Goal: Find specific page/section: Find specific page/section

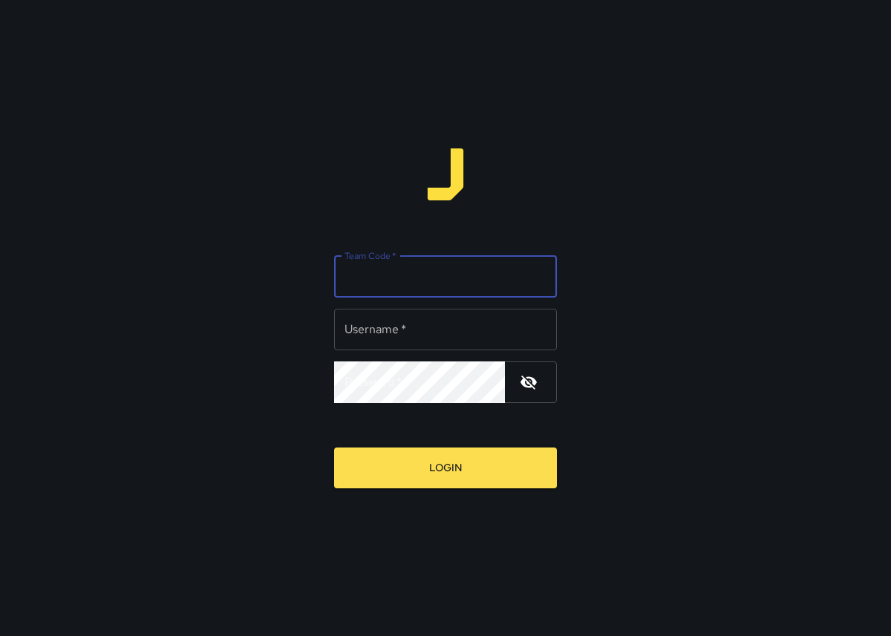
click at [469, 285] on input "Team Code   *" at bounding box center [445, 277] width 223 height 42
type input "****"
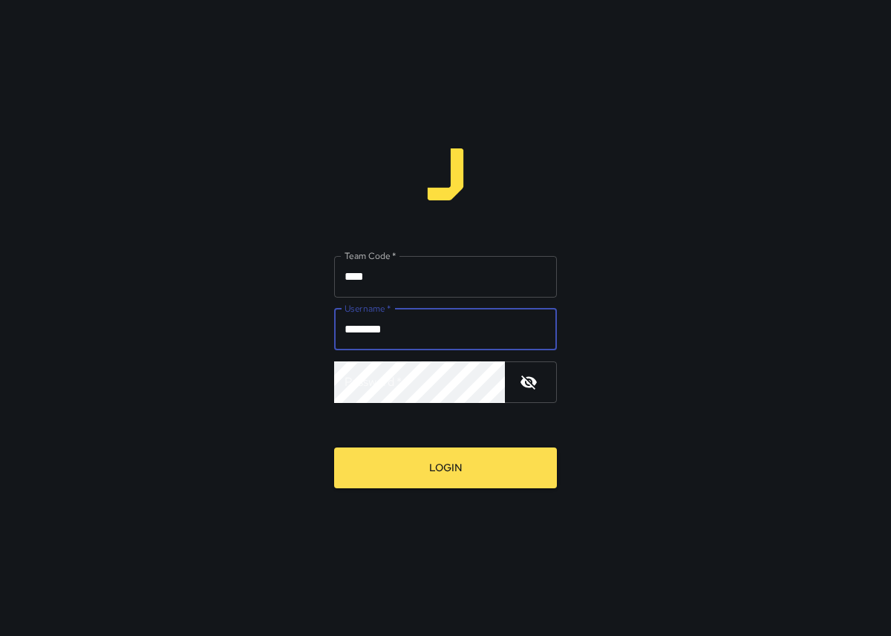
type input "********"
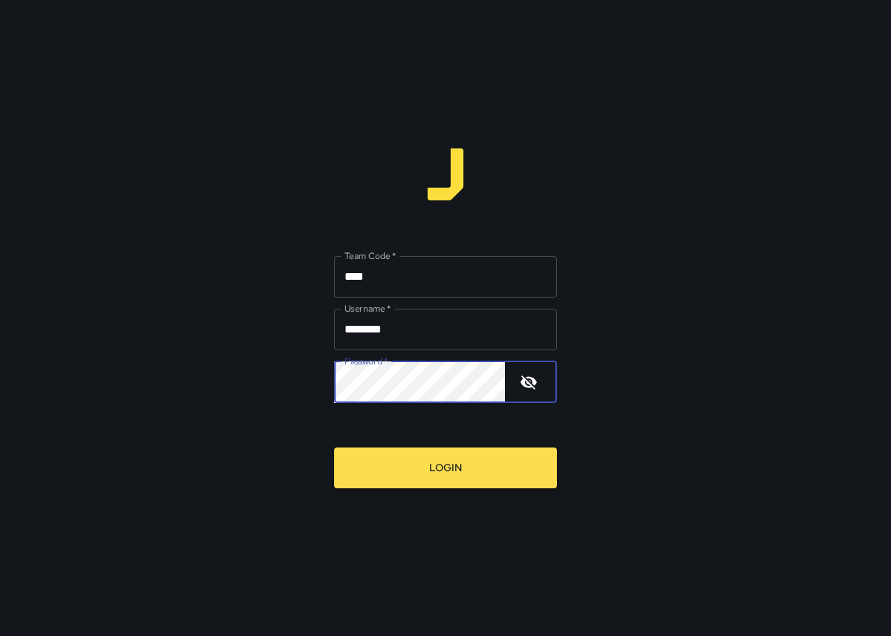
click at [334, 448] on button "Login" at bounding box center [445, 468] width 223 height 41
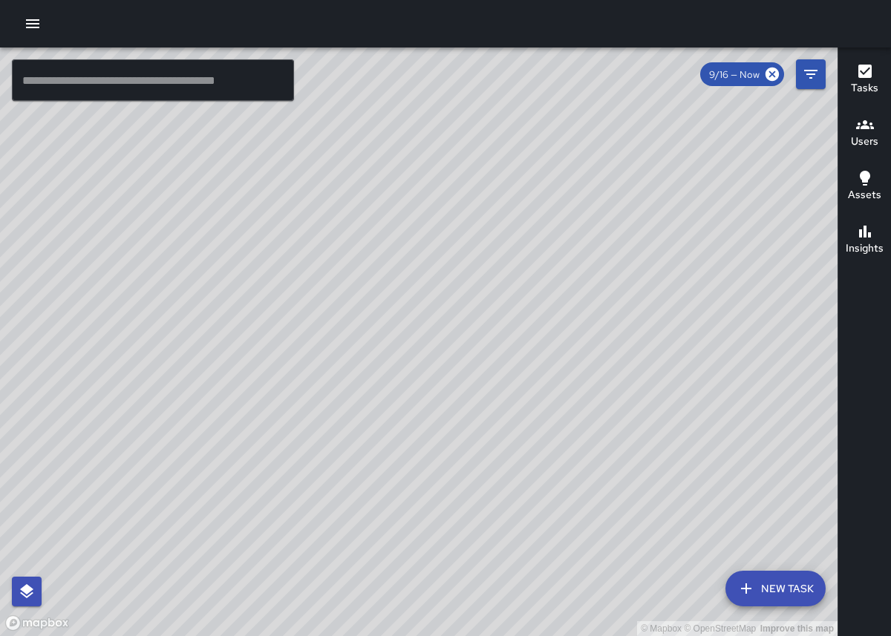
drag, startPoint x: 642, startPoint y: 362, endPoint x: 382, endPoint y: 302, distance: 266.1
click at [382, 302] on div "© Mapbox © OpenStreetMap Improve this map" at bounding box center [419, 342] width 838 height 589
click at [735, 80] on span "9/16 — Now" at bounding box center [734, 74] width 68 height 13
click at [738, 75] on span "9/16 — Now" at bounding box center [734, 74] width 68 height 13
click at [803, 78] on icon "Filters" at bounding box center [811, 74] width 18 height 18
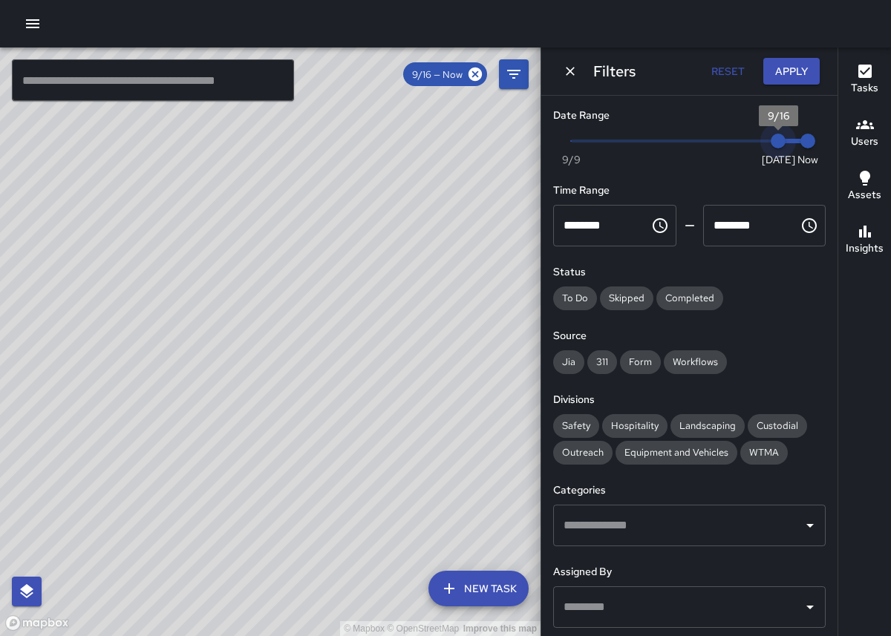
type input "*"
drag, startPoint x: 784, startPoint y: 138, endPoint x: 528, endPoint y: 146, distance: 256.3
click at [528, 146] on div "© Mapbox © OpenStreetMap Improve this map ​ New Task 9/16 — Now Map Layers Task…" at bounding box center [445, 342] width 891 height 589
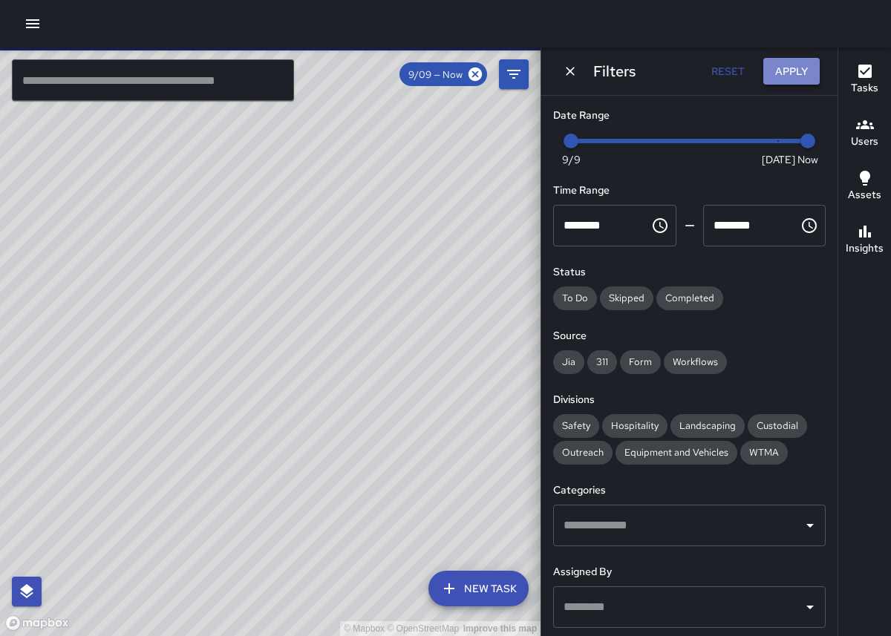
click at [786, 70] on button "Apply" at bounding box center [791, 71] width 56 height 27
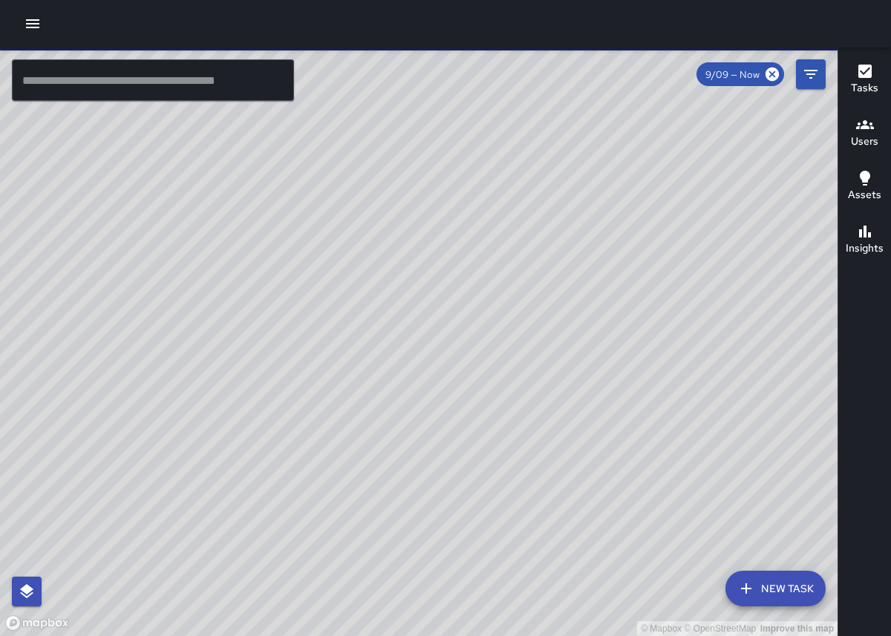
drag, startPoint x: 419, startPoint y: 502, endPoint x: 247, endPoint y: 291, distance: 272.3
click at [247, 291] on div "© Mapbox © OpenStreetMap Improve this map" at bounding box center [419, 342] width 838 height 589
drag, startPoint x: 513, startPoint y: 524, endPoint x: 372, endPoint y: 391, distance: 193.9
click at [371, 391] on div "© Mapbox © OpenStreetMap Improve this map" at bounding box center [419, 342] width 838 height 589
drag, startPoint x: 414, startPoint y: 475, endPoint x: 428, endPoint y: 274, distance: 201.7
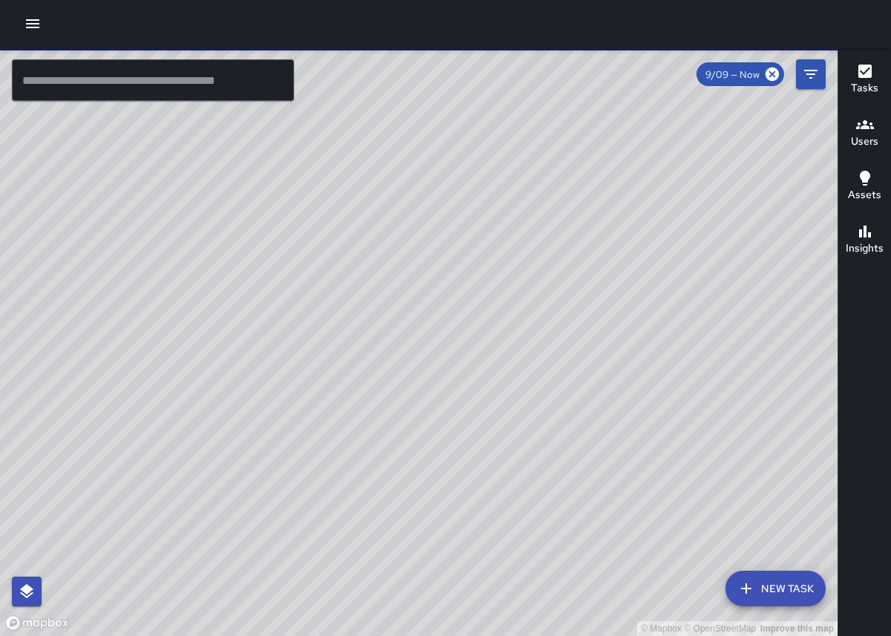
click at [428, 274] on div "© Mapbox © OpenStreetMap Improve this map" at bounding box center [419, 342] width 838 height 589
drag, startPoint x: 537, startPoint y: 443, endPoint x: 564, endPoint y: 454, distance: 29.3
click at [564, 454] on div "© Mapbox © OpenStreetMap Improve this map" at bounding box center [419, 342] width 838 height 589
drag, startPoint x: 463, startPoint y: 299, endPoint x: 517, endPoint y: 355, distance: 77.7
click at [517, 356] on div "© Mapbox © OpenStreetMap Improve this map" at bounding box center [419, 342] width 838 height 589
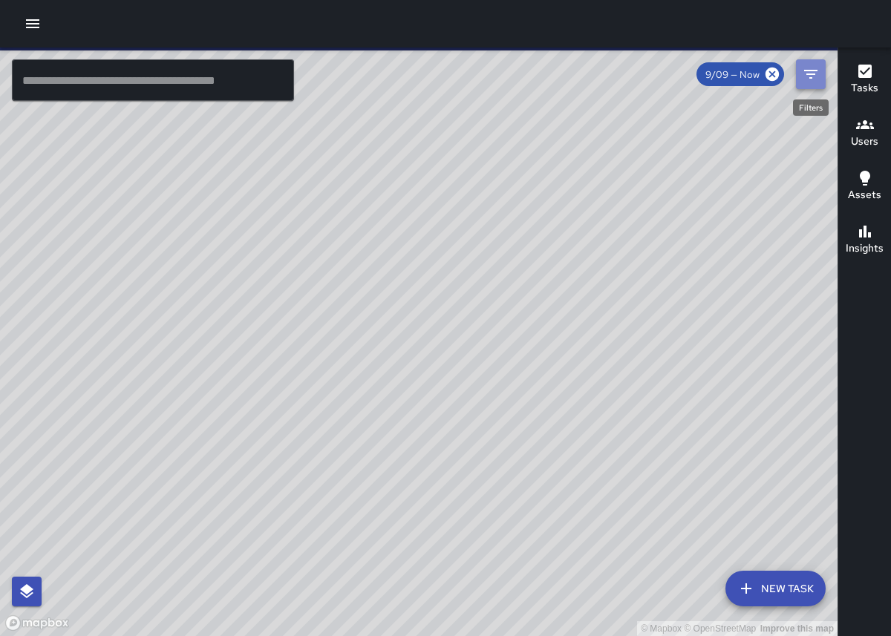
click at [809, 82] on icon "Filters" at bounding box center [811, 74] width 18 height 18
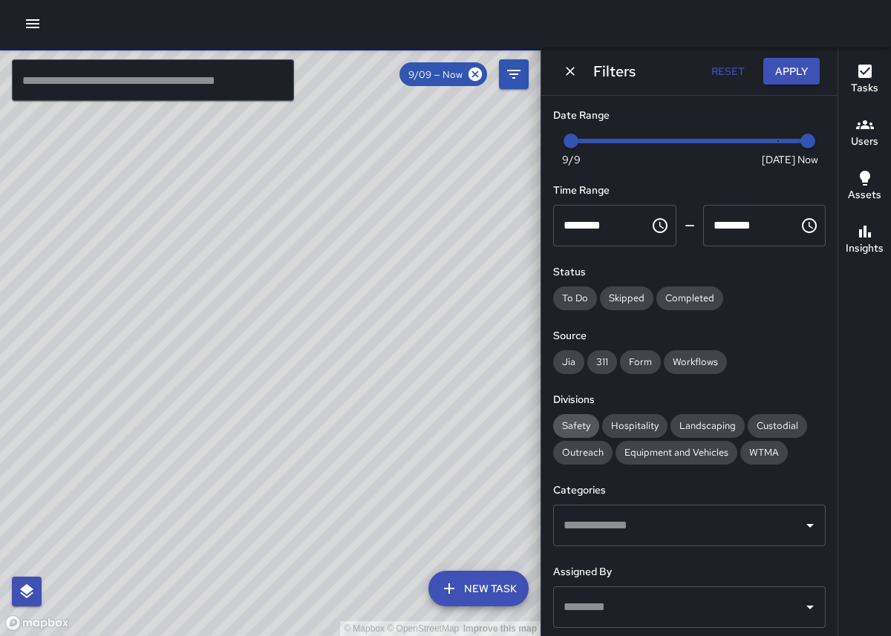
click at [584, 429] on span "Safety" at bounding box center [576, 426] width 46 height 13
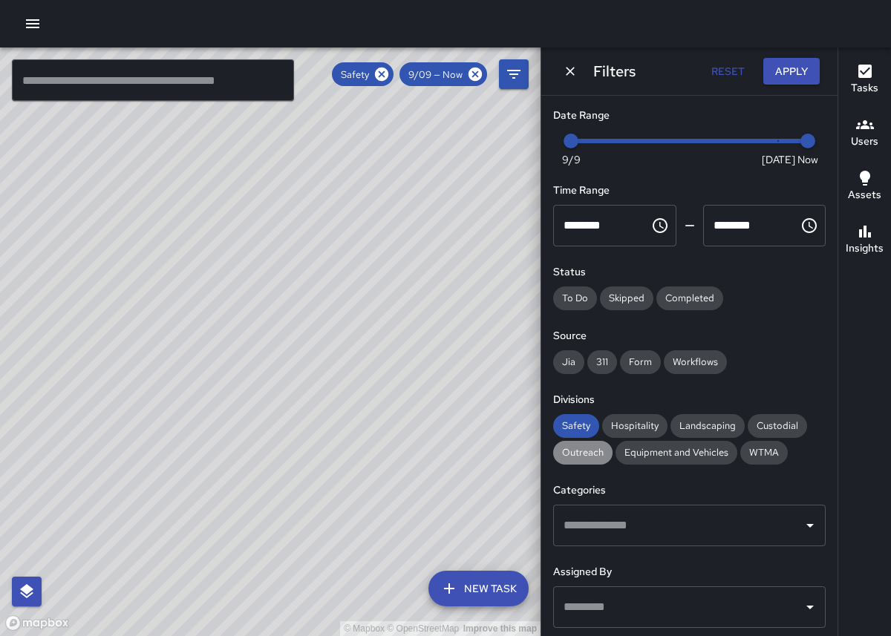
click at [595, 460] on div "Outreach" at bounding box center [582, 453] width 59 height 24
click at [592, 457] on span "Outreach" at bounding box center [582, 452] width 59 height 13
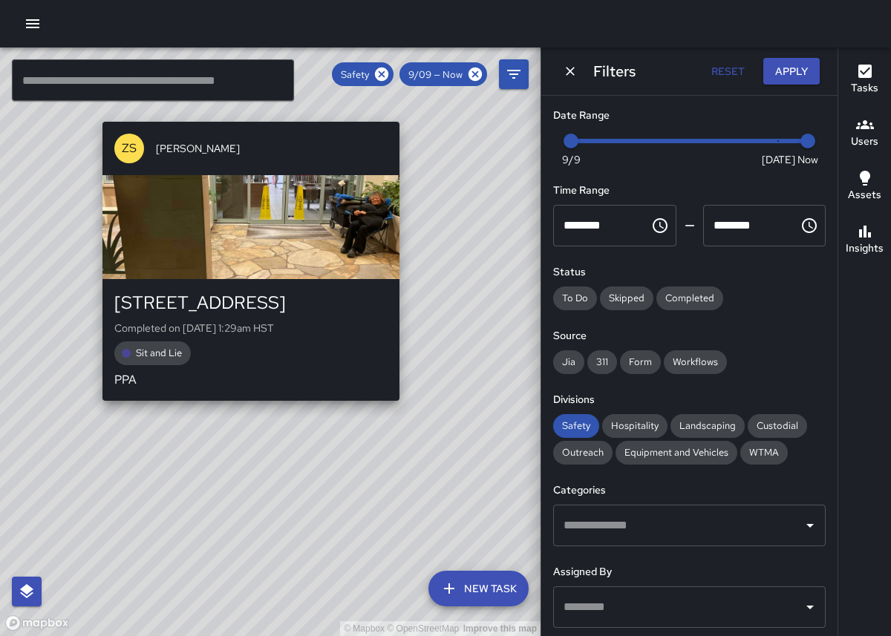
click at [261, 414] on div "© Mapbox © OpenStreetMap Improve this map ZS [PERSON_NAME] [STREET_ADDRESS] Com…" at bounding box center [270, 342] width 541 height 589
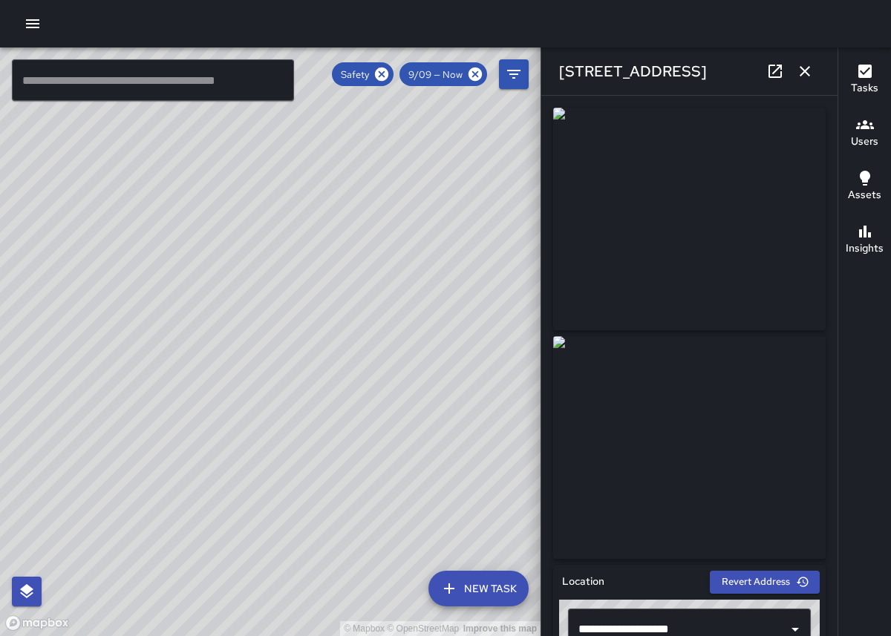
click at [185, 78] on input "text" at bounding box center [153, 80] width 282 height 42
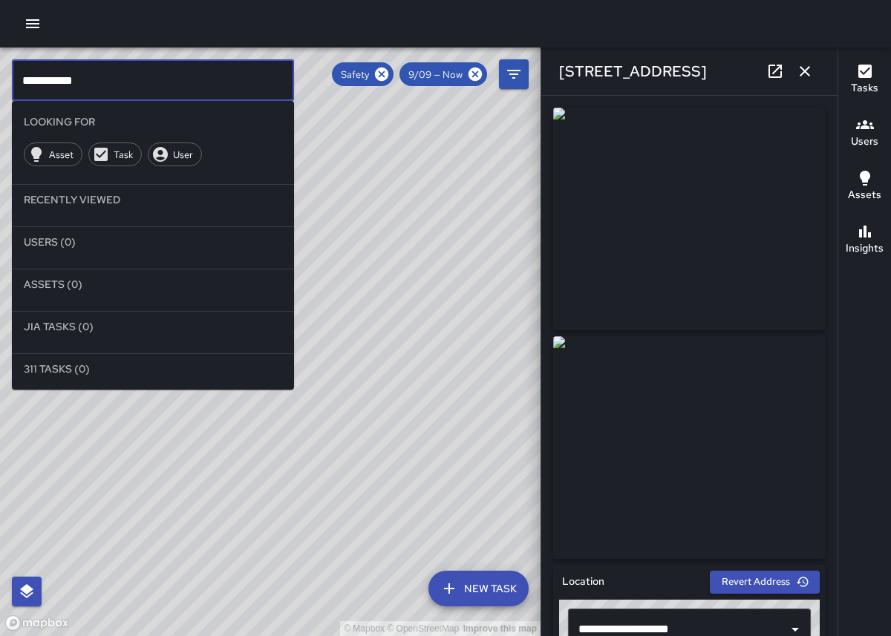
type input "**********"
click at [120, 154] on span "Task" at bounding box center [123, 155] width 36 height 13
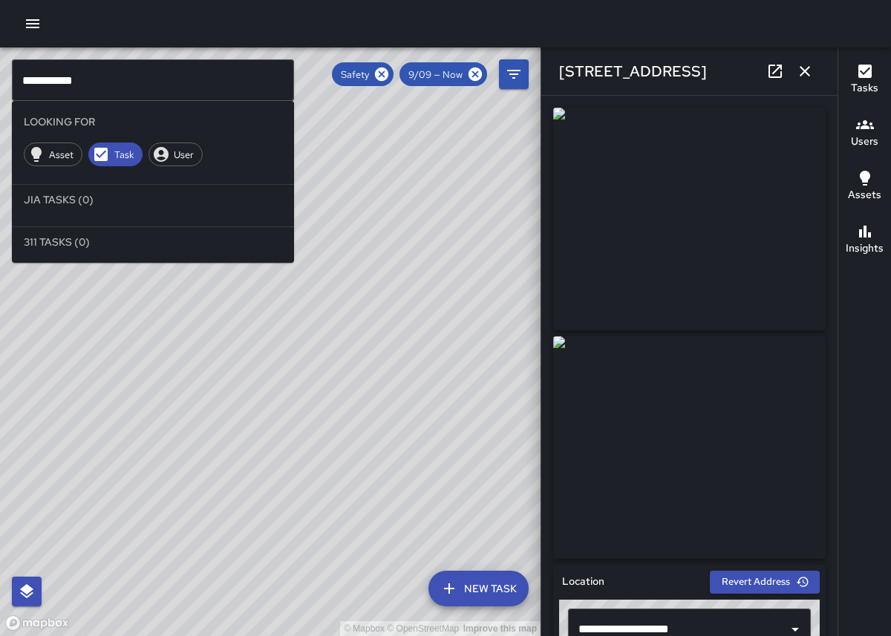
click at [807, 76] on icon "button" at bounding box center [805, 71] width 18 height 18
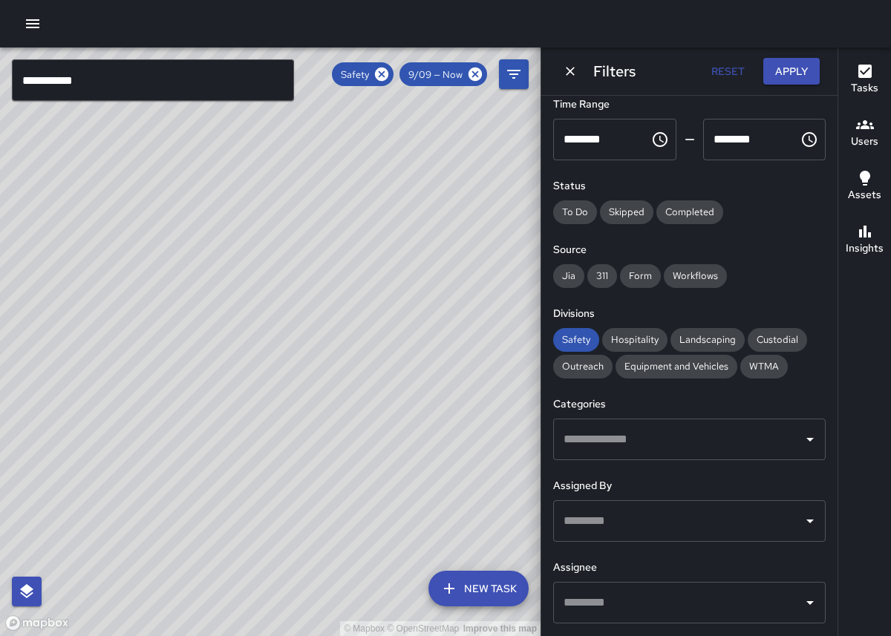
scroll to position [108, 0]
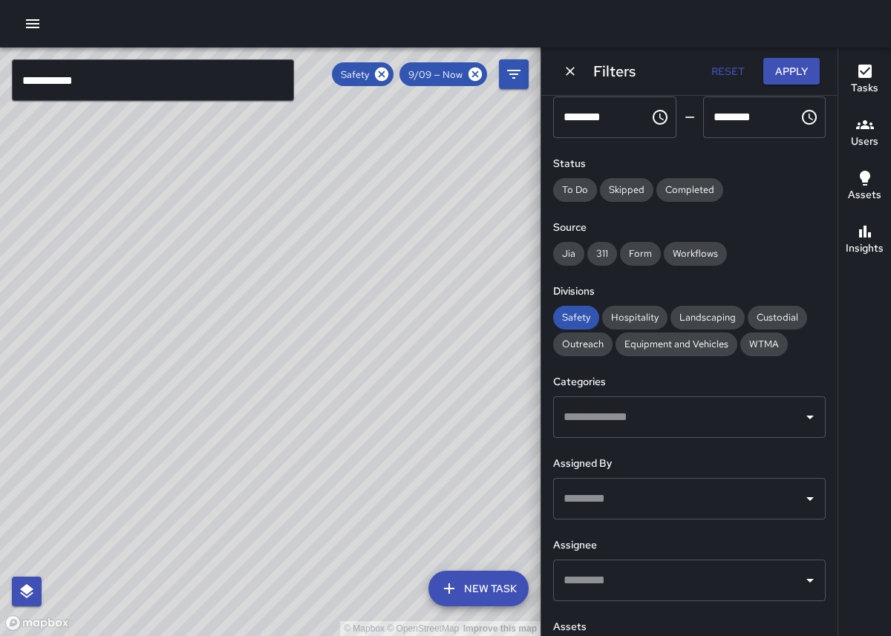
click at [645, 422] on input "text" at bounding box center [678, 417] width 237 height 28
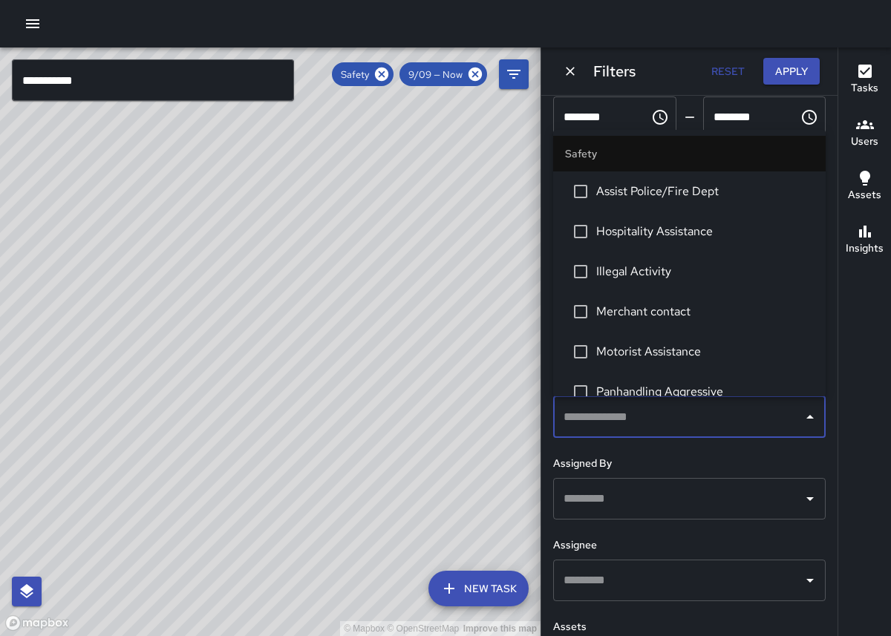
scroll to position [19, 0]
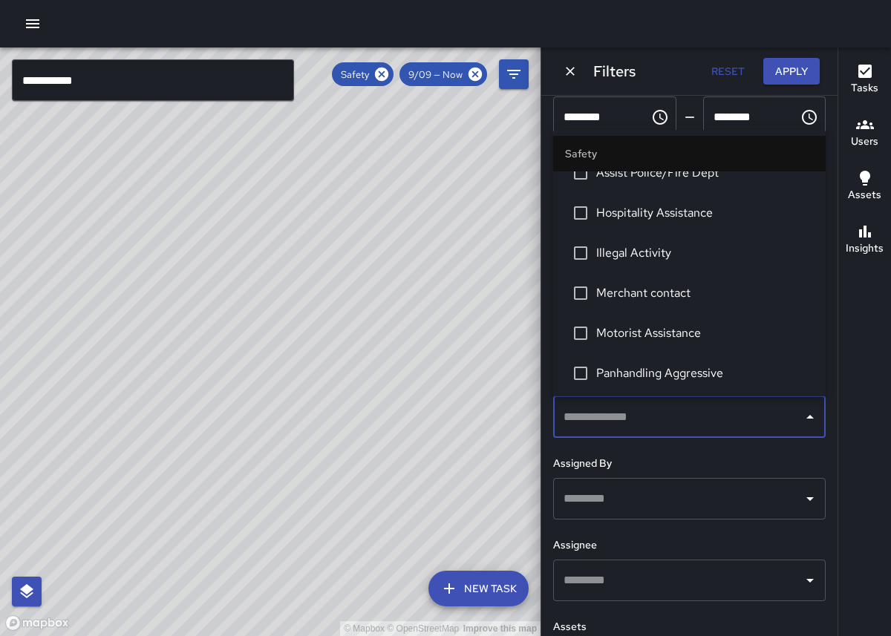
click at [644, 263] on li "Illegal Activity" at bounding box center [689, 253] width 273 height 40
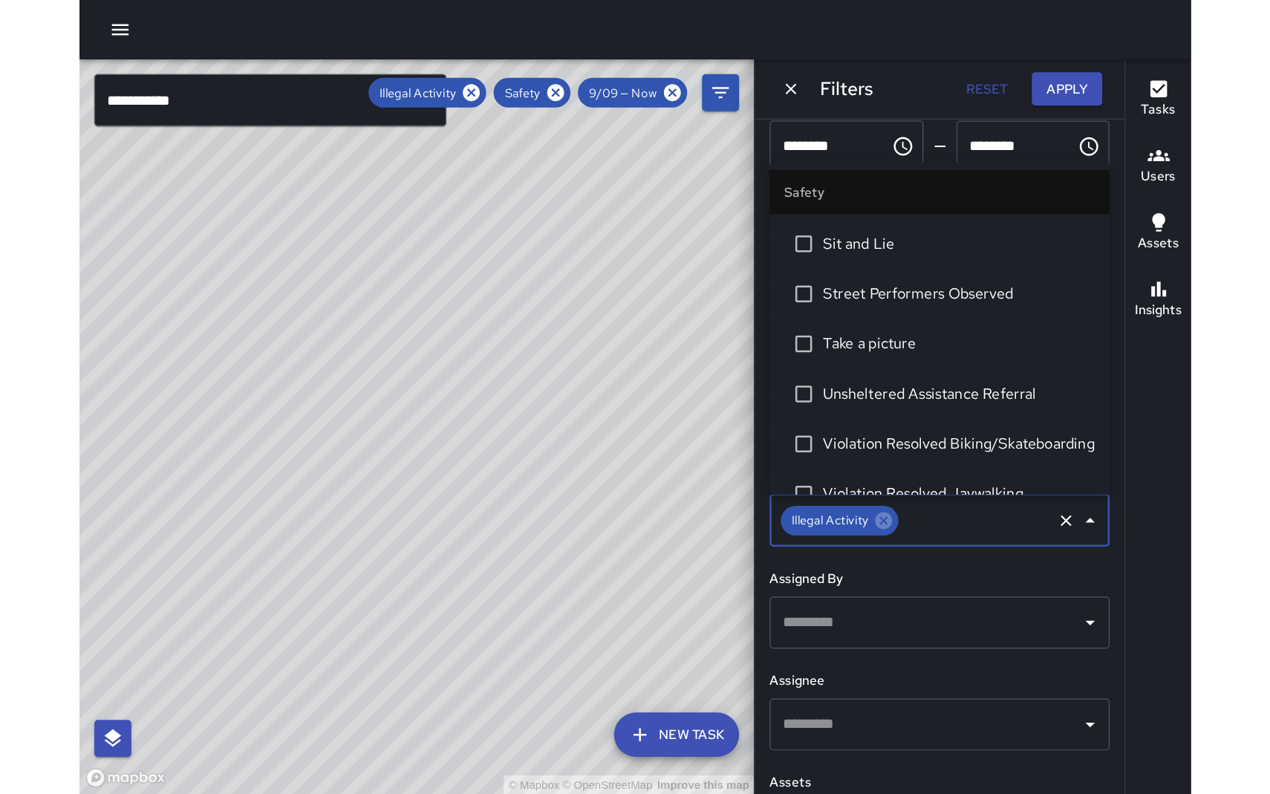
scroll to position [757, 0]
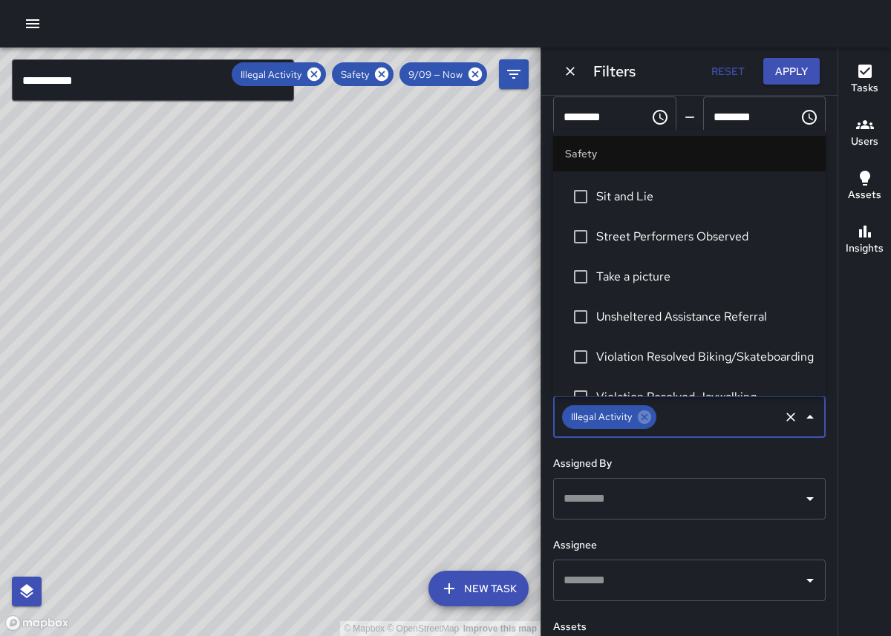
click at [632, 196] on span "Sit and Lie" at bounding box center [705, 197] width 218 height 18
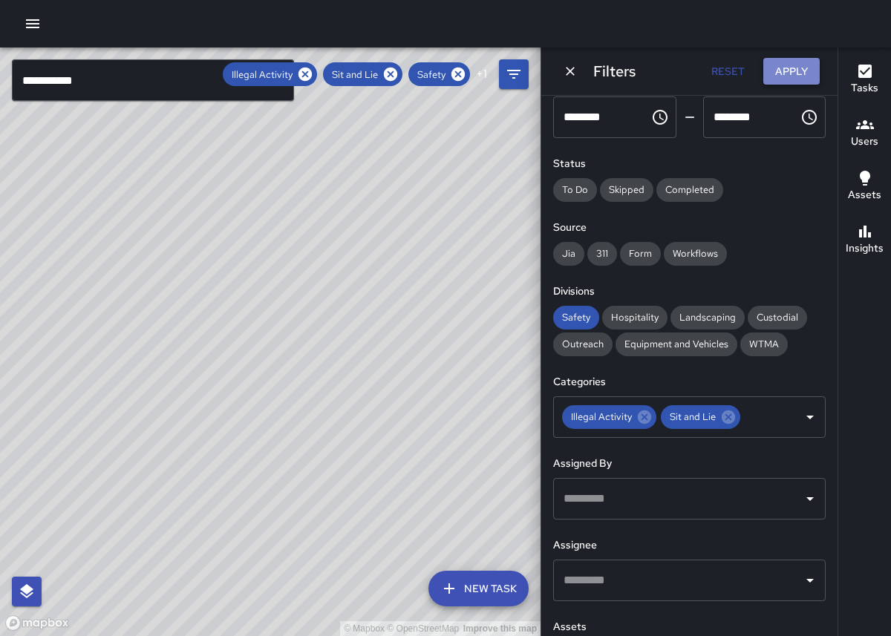
click at [785, 78] on button "Apply" at bounding box center [791, 71] width 56 height 27
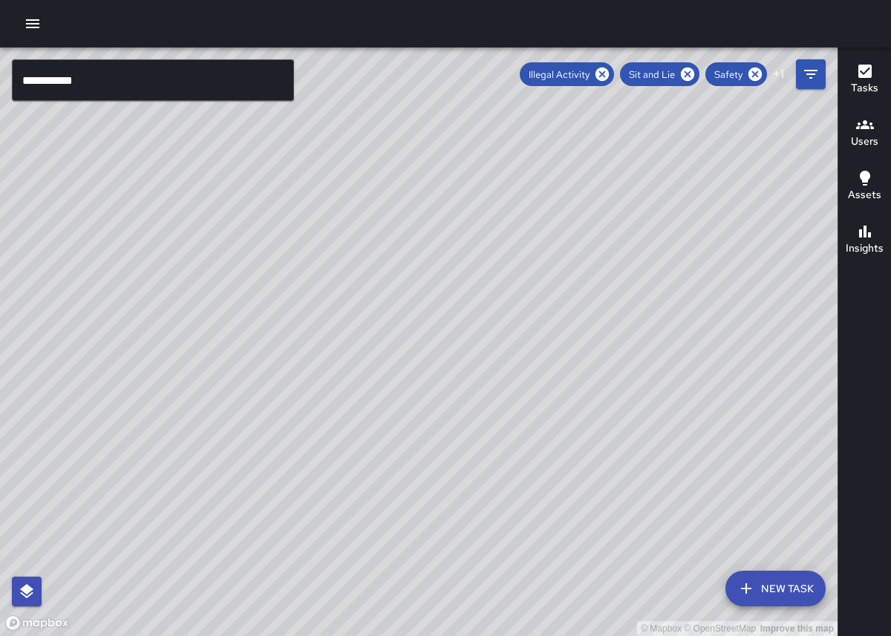
click at [355, 270] on div "ZS [PERSON_NAME] [STREET_ADDRESS] Completed on [DATE] 1:29am HST Sit and Lie PPA" at bounding box center [217, 415] width 309 height 291
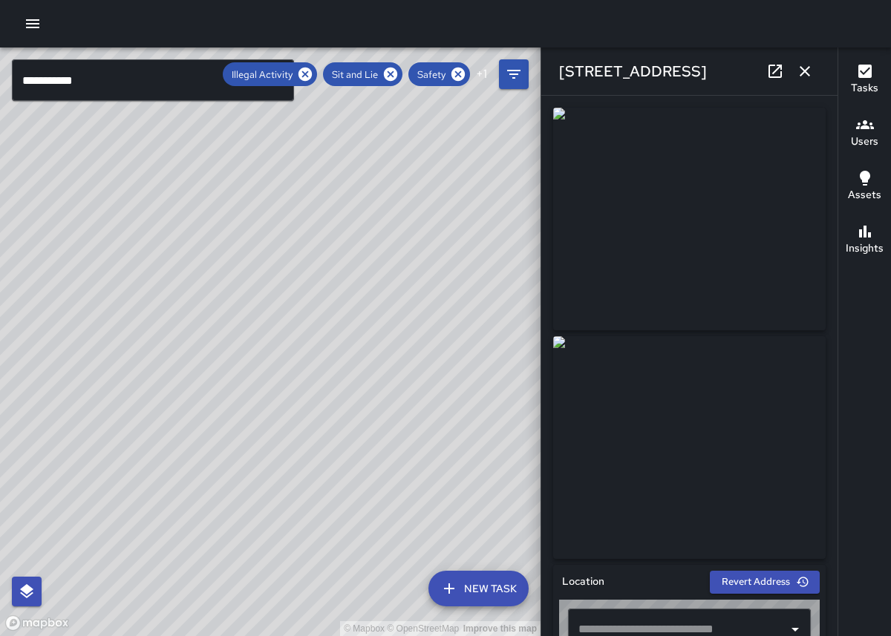
type input "**********"
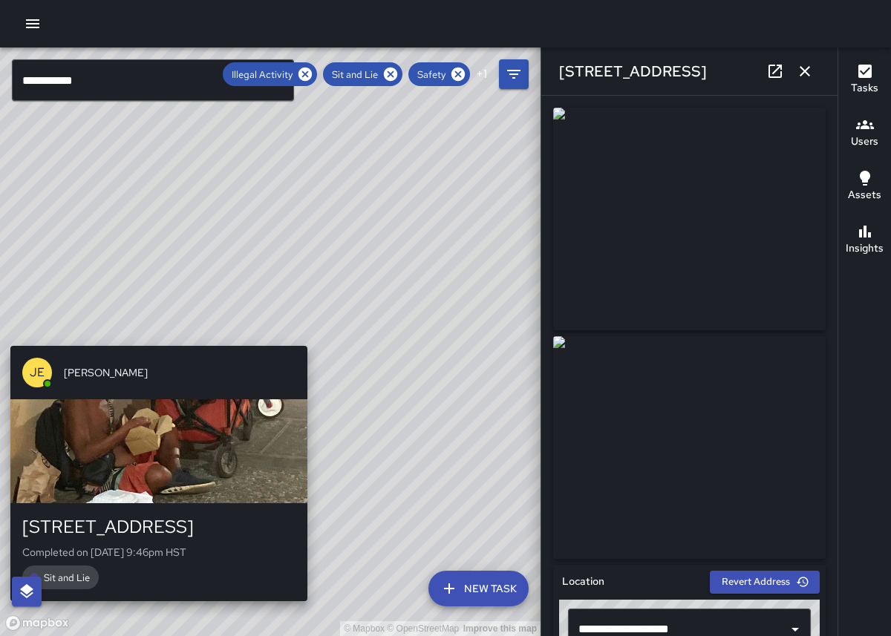
click at [313, 336] on div "© Mapbox © OpenStreetMap Improve this map [PERSON_NAME] [STREET_ADDRESS] Comple…" at bounding box center [270, 342] width 541 height 589
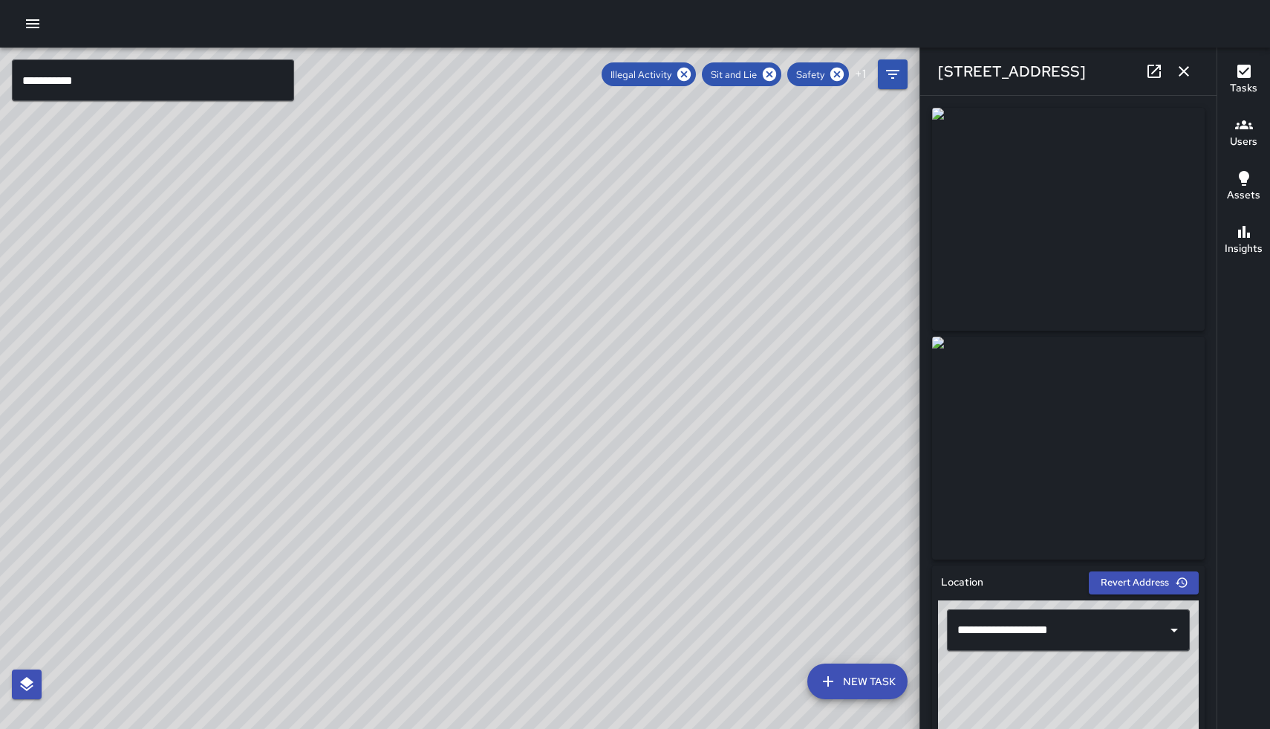
scroll to position [75, 0]
drag, startPoint x: 442, startPoint y: 327, endPoint x: 529, endPoint y: 305, distance: 90.2
click at [530, 305] on div "© Mapbox © OpenStreetMap Improve this map" at bounding box center [459, 388] width 919 height 681
click at [451, 445] on div "© Mapbox © OpenStreetMap Improve this map ZS [PERSON_NAME] [STREET_ADDRESS] Com…" at bounding box center [459, 388] width 919 height 681
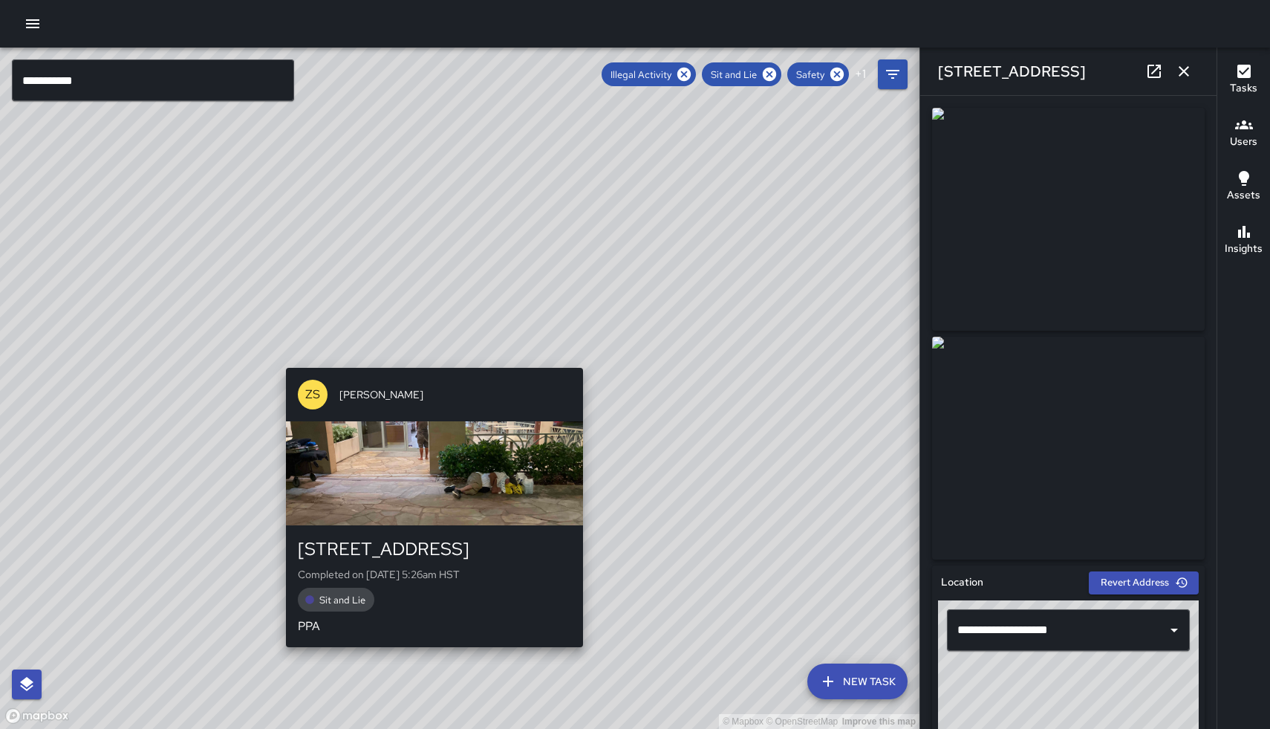
click at [429, 362] on div "© Mapbox © OpenStreetMap Improve this map ZS [PERSON_NAME] [STREET_ADDRESS] Com…" at bounding box center [459, 388] width 919 height 681
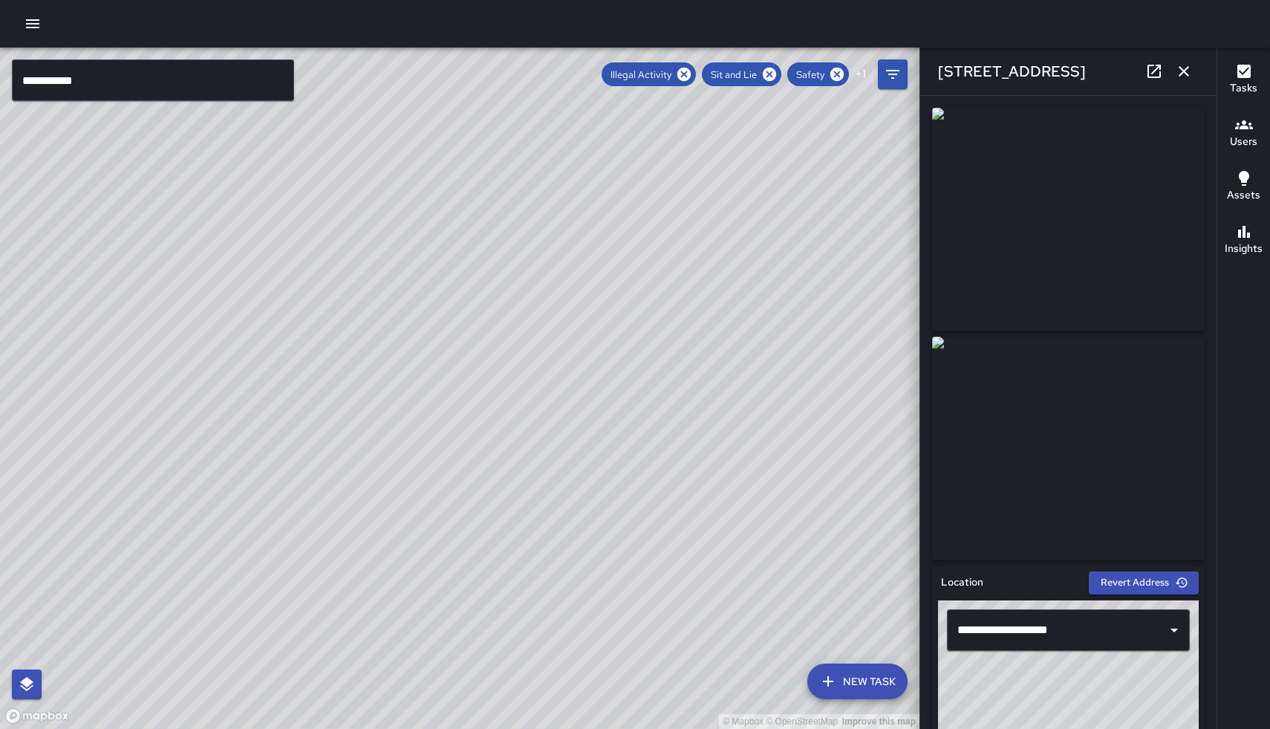
click at [478, 361] on div "© Mapbox © OpenStreetMap Improve this map NH [PERSON_NAME] [STREET_ADDRESS] Com…" at bounding box center [459, 388] width 919 height 681
click at [685, 76] on icon at bounding box center [683, 74] width 13 height 13
